Goal: Navigation & Orientation: Find specific page/section

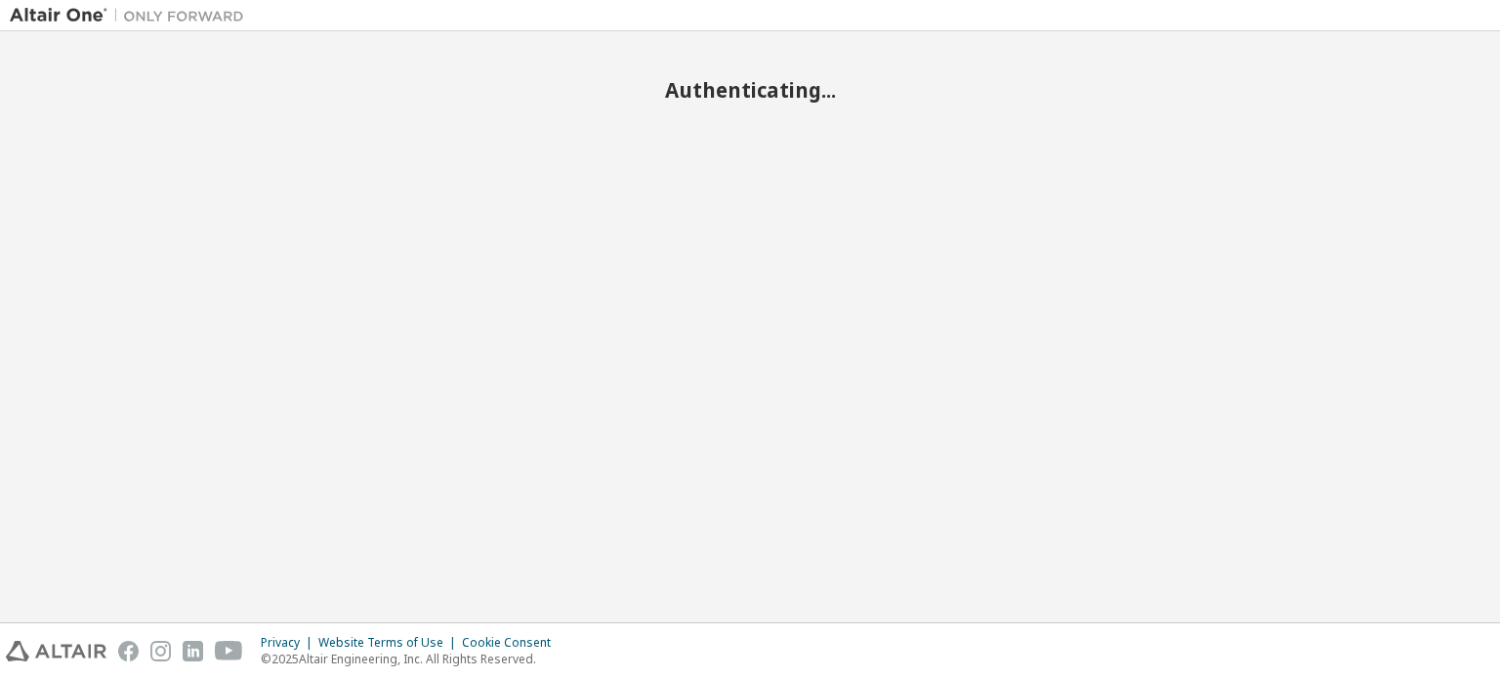
click at [805, 250] on div "Authenticating..." at bounding box center [750, 326] width 1481 height 571
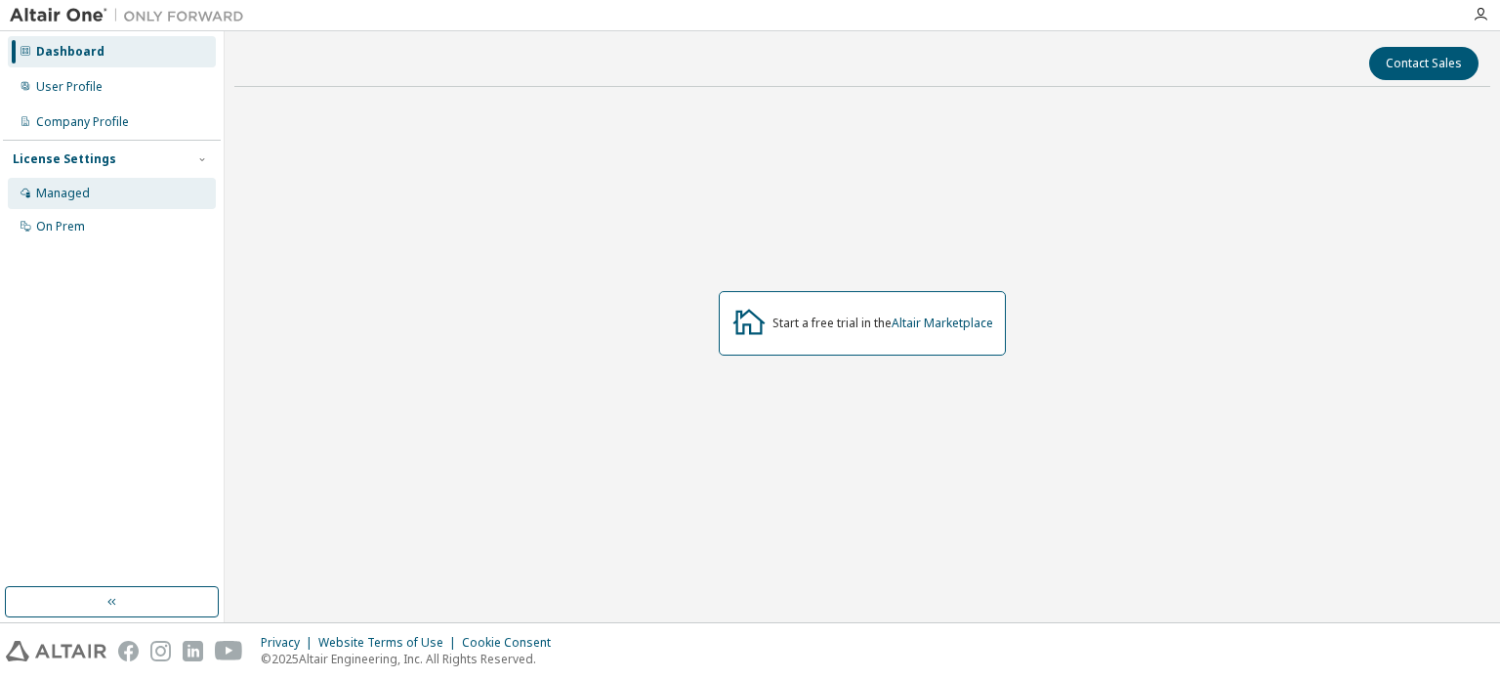
click at [104, 201] on div "Managed" at bounding box center [112, 193] width 208 height 31
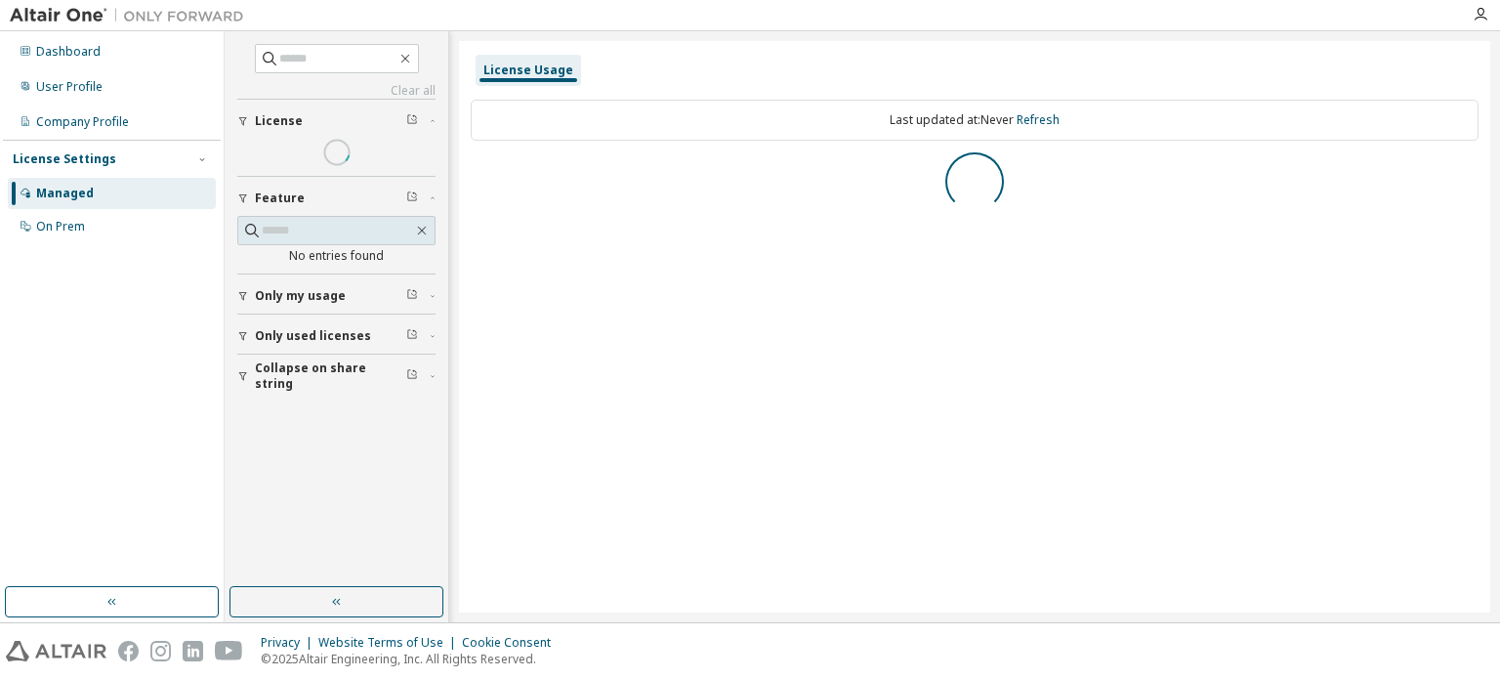
click at [104, 201] on div "Managed" at bounding box center [112, 193] width 208 height 31
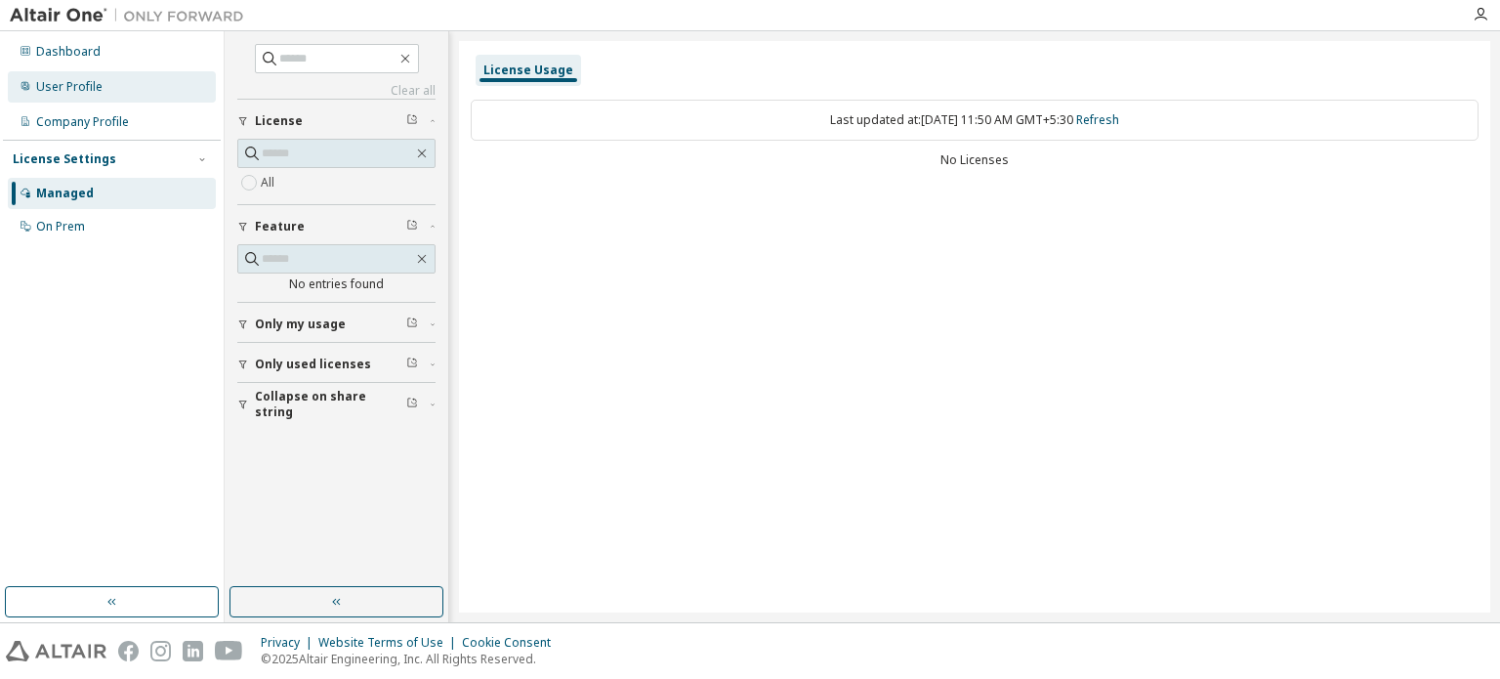
click at [102, 96] on div "User Profile" at bounding box center [112, 86] width 208 height 31
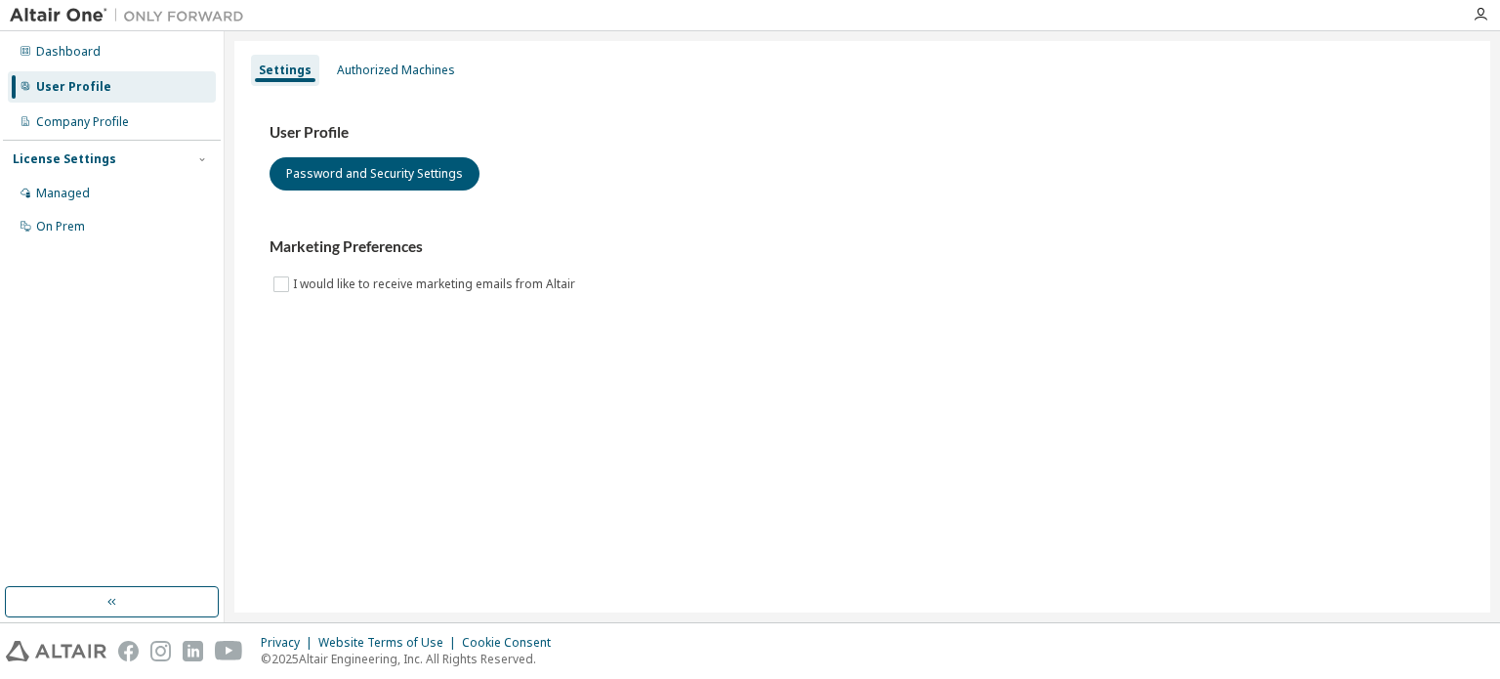
click at [102, 28] on div at bounding box center [127, 15] width 254 height 30
click at [98, 62] on div "Dashboard" at bounding box center [112, 51] width 208 height 31
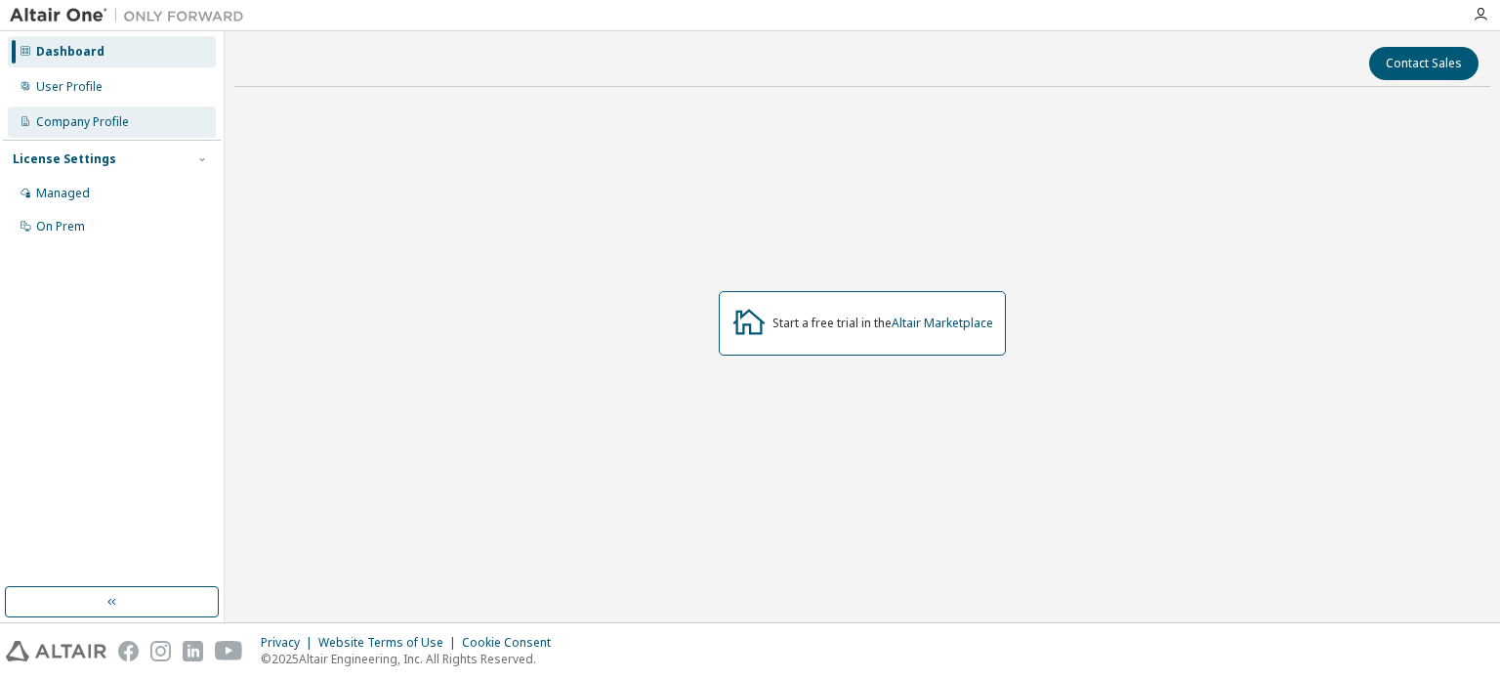
click at [94, 127] on div "Company Profile" at bounding box center [82, 122] width 93 height 16
